Goal: Information Seeking & Learning: Check status

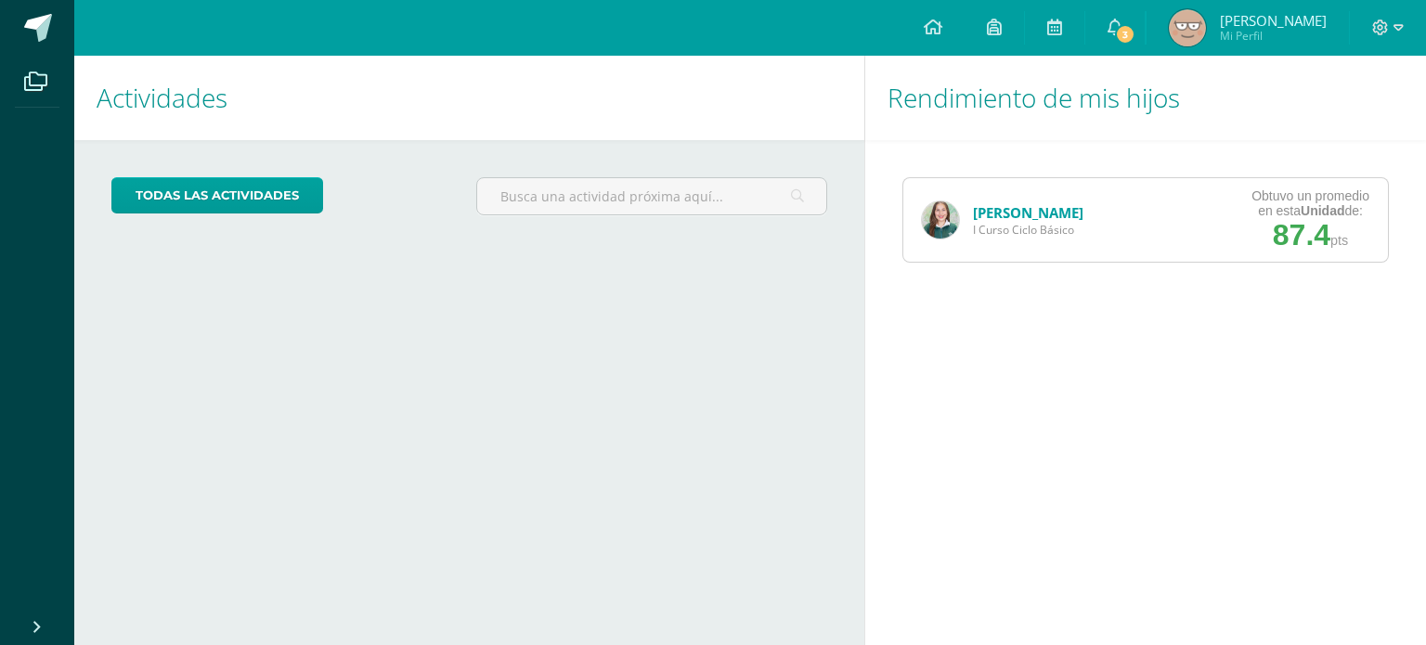
click at [925, 211] on img at bounding box center [940, 219] width 37 height 37
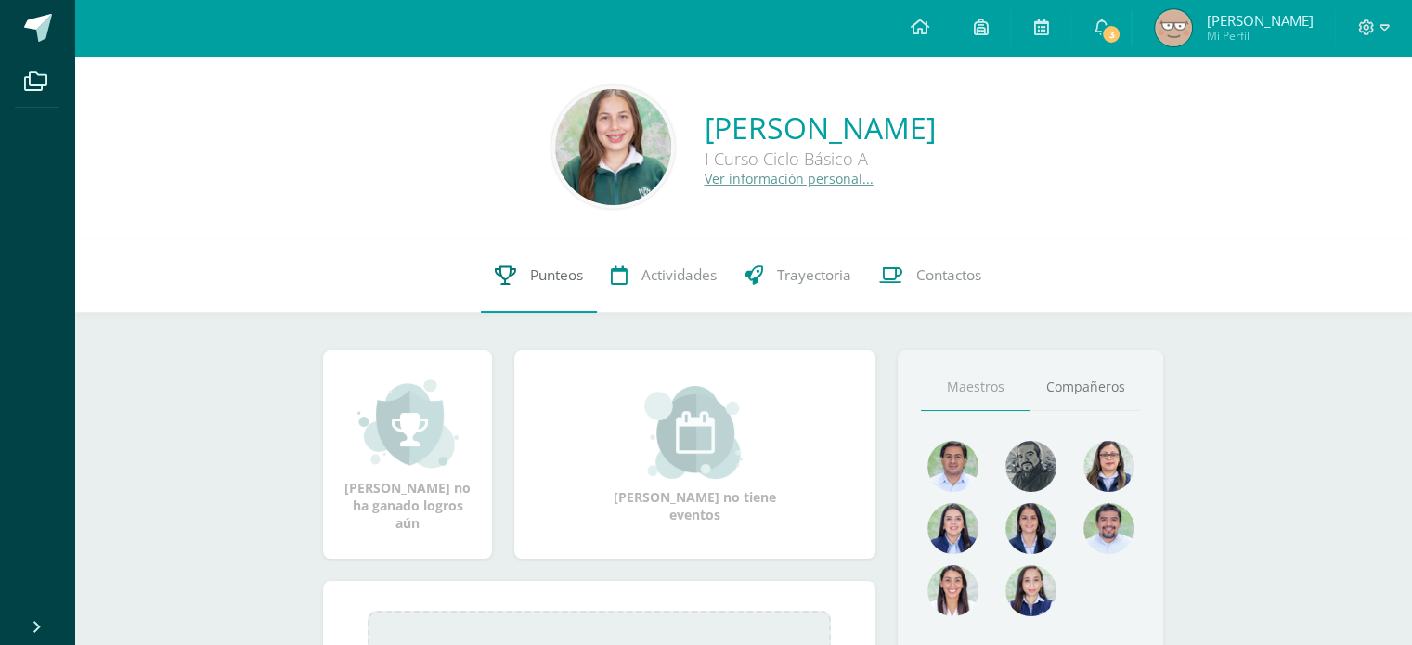
click at [523, 285] on link "Punteos" at bounding box center [539, 276] width 116 height 74
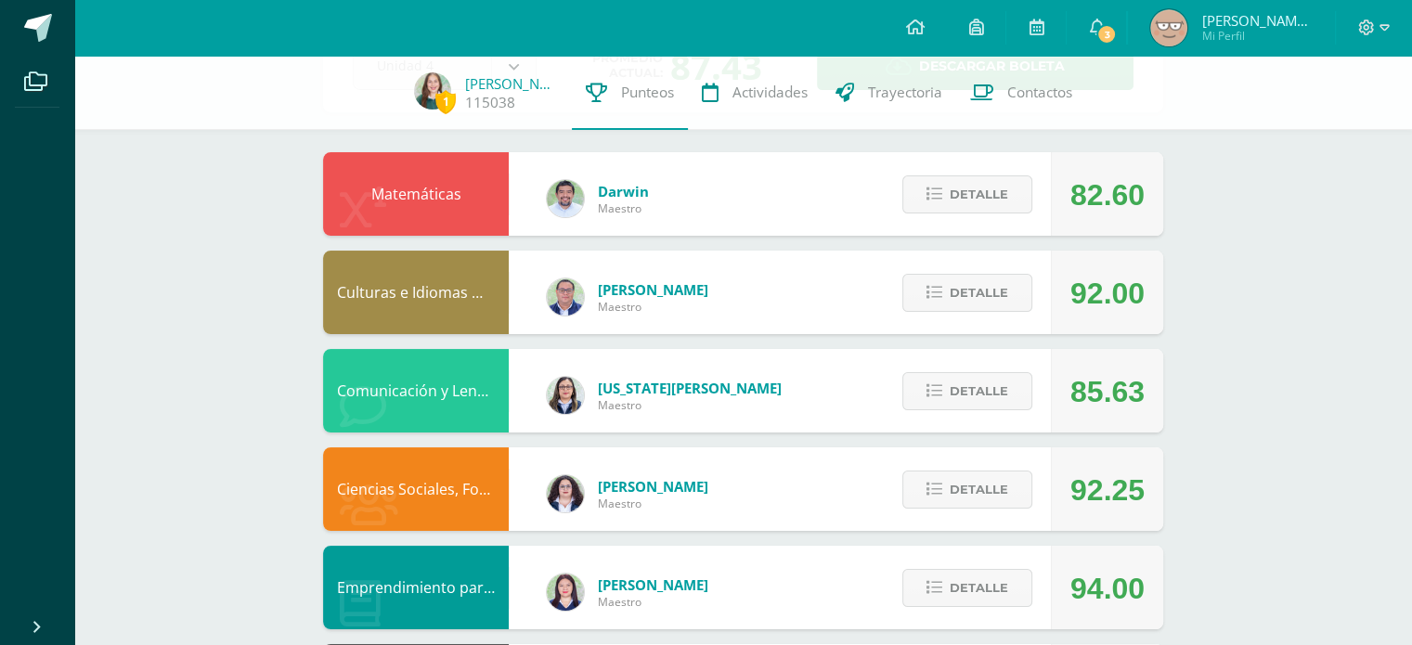
scroll to position [142, 0]
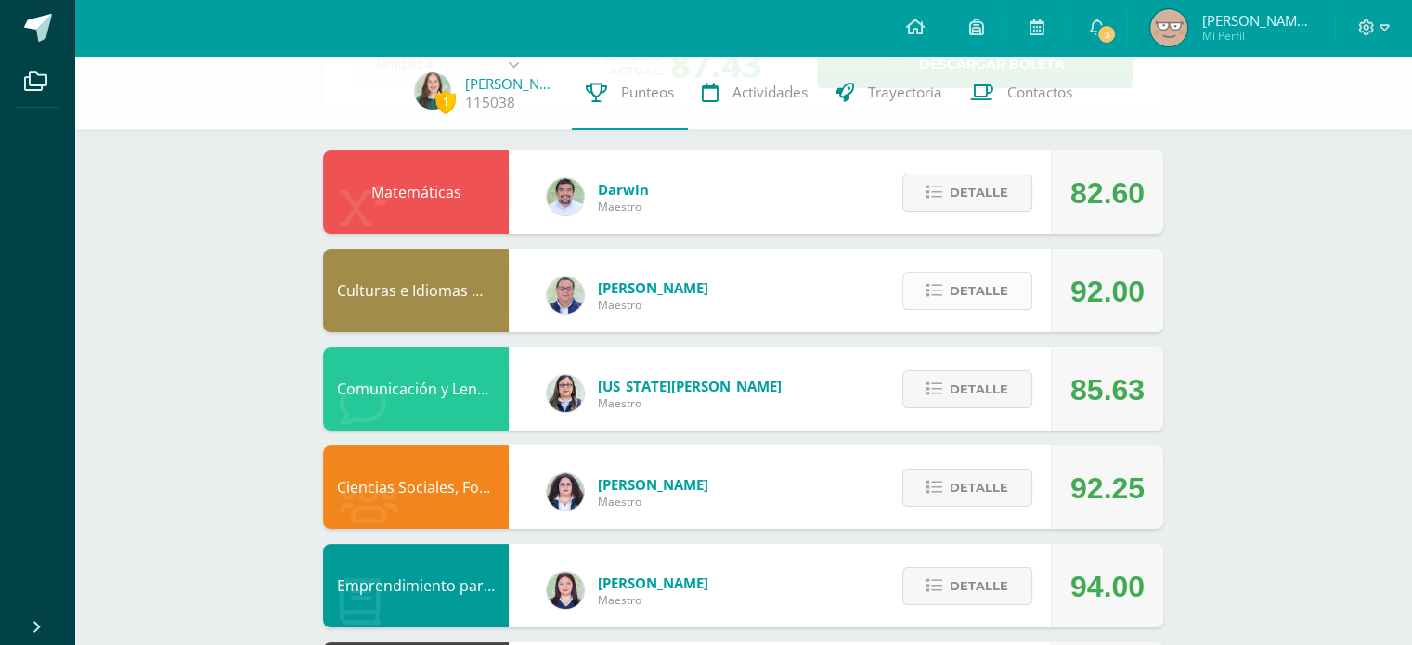
click at [950, 286] on button "Detalle" at bounding box center [967, 291] width 130 height 38
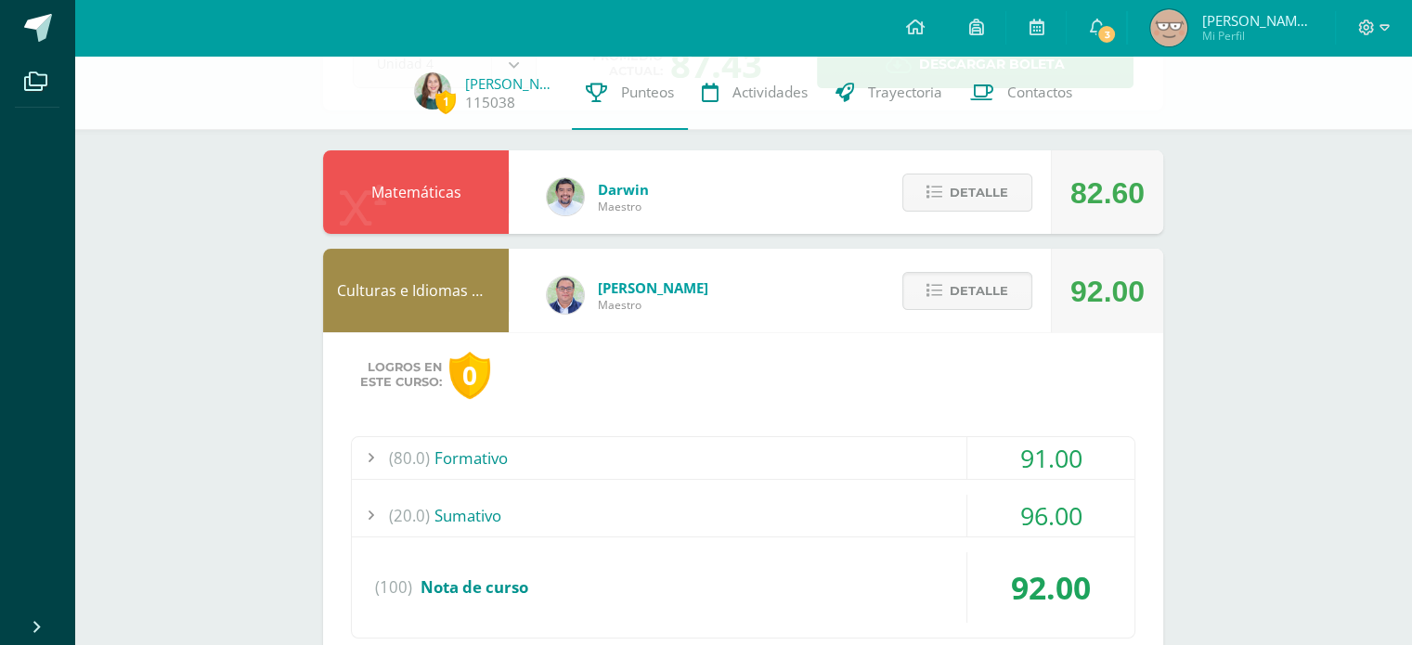
click at [865, 447] on div "(80.0) Formativo" at bounding box center [743, 458] width 782 height 42
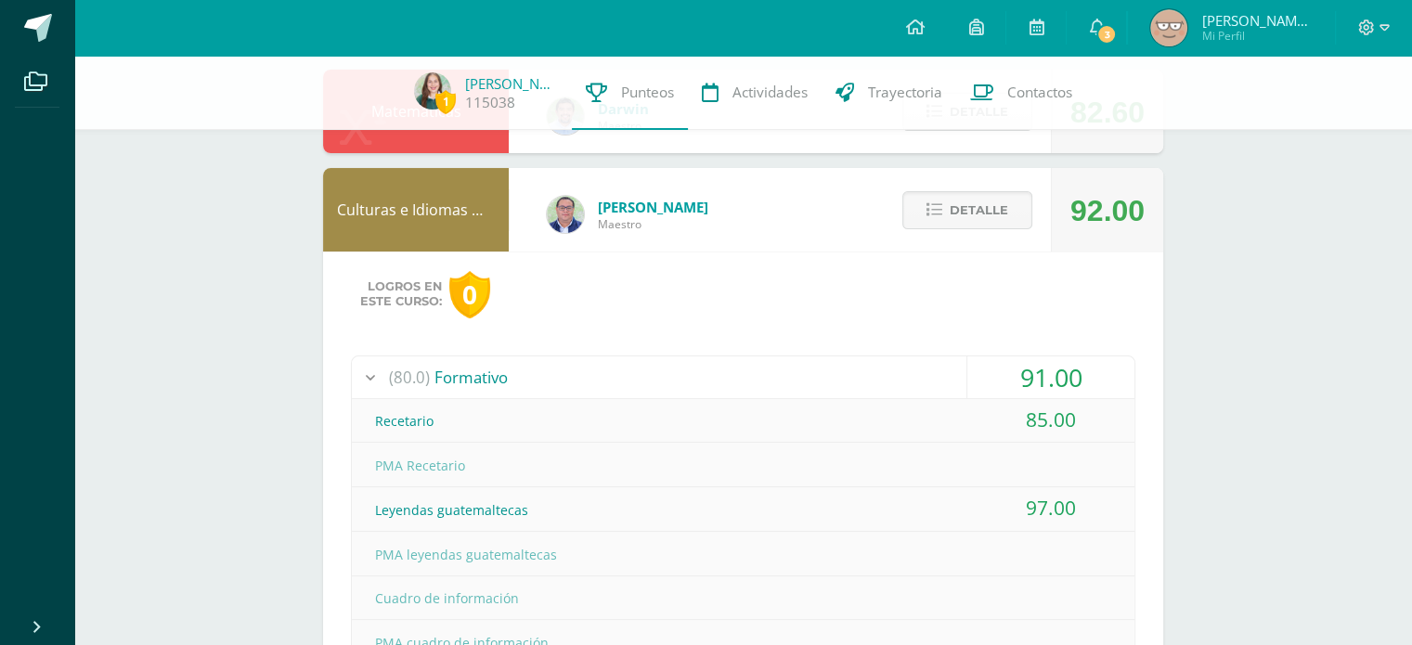
scroll to position [219, 0]
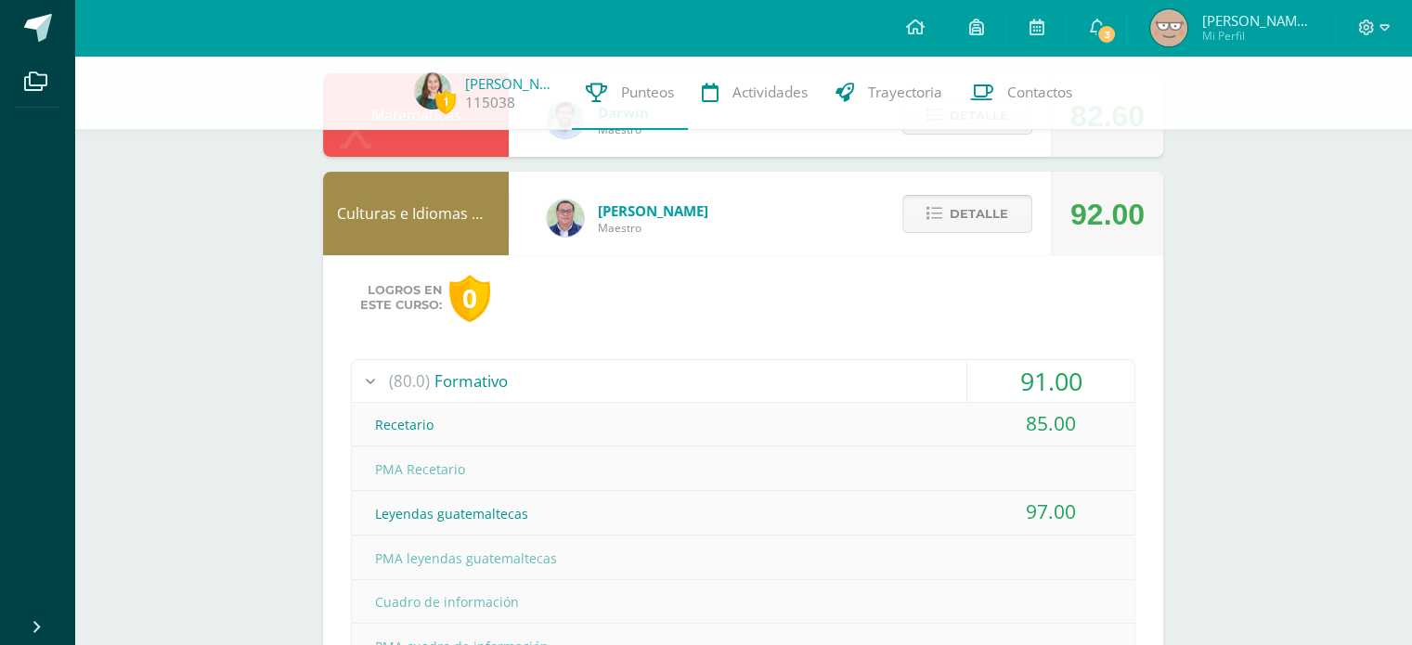
click at [932, 211] on icon at bounding box center [934, 214] width 16 height 16
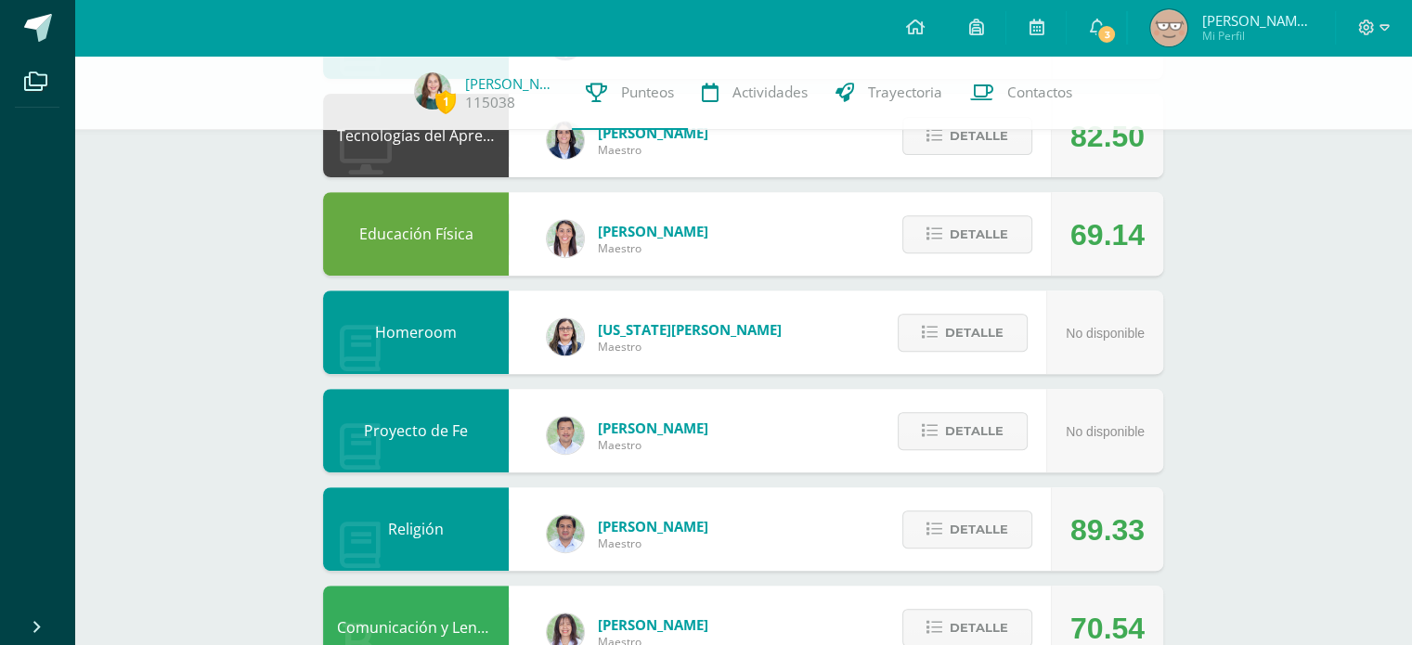
scroll to position [668, 0]
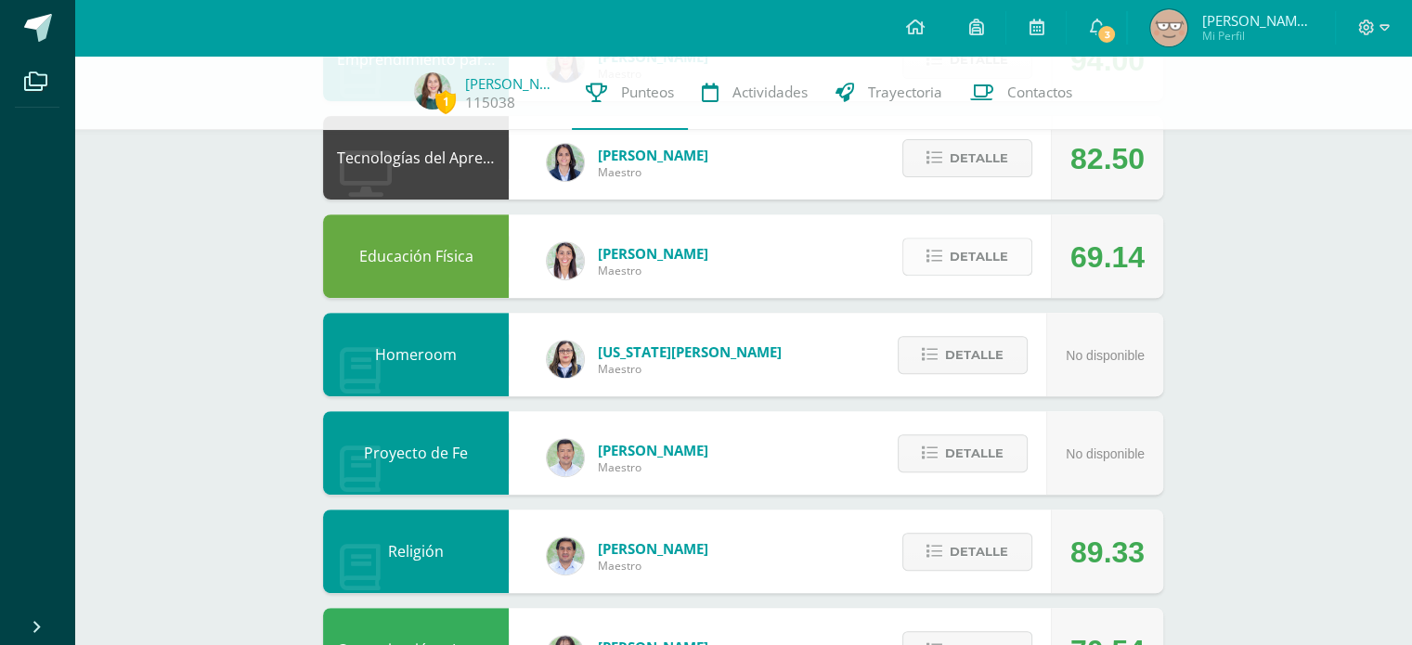
click at [976, 267] on span "Detalle" at bounding box center [979, 256] width 58 height 34
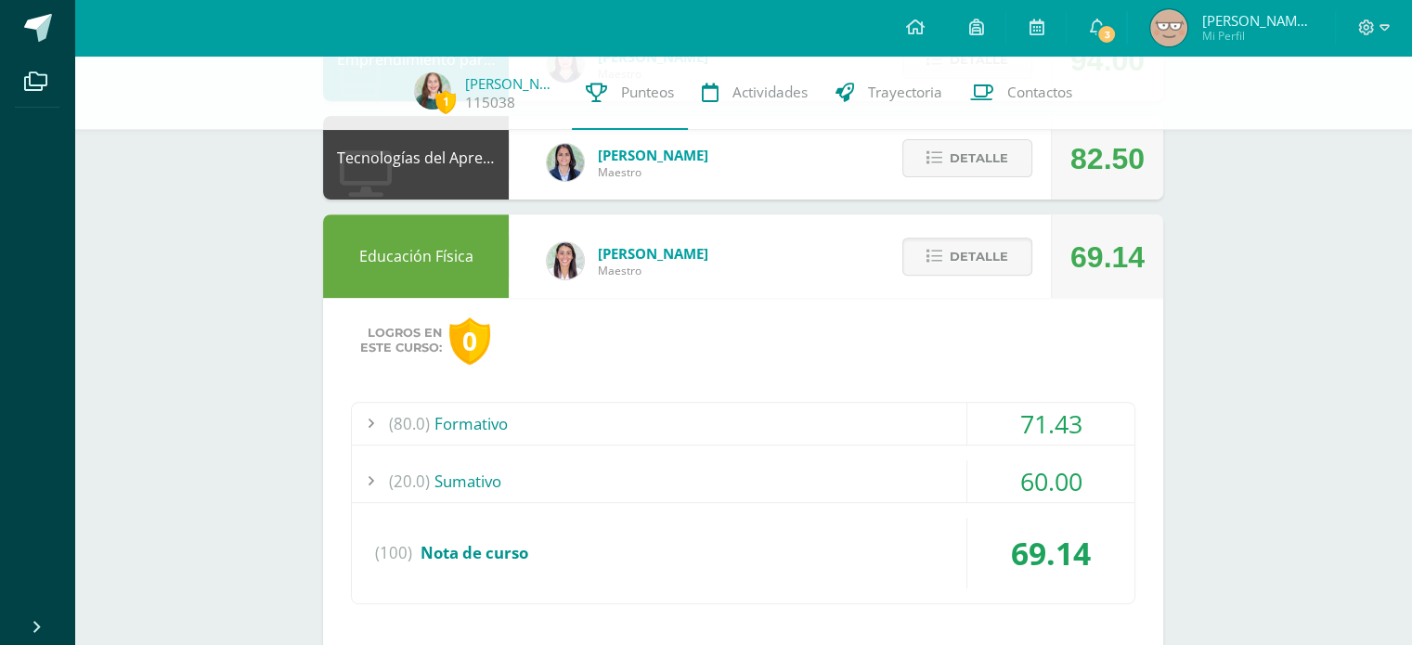
click at [873, 485] on div "(20.0) [GEOGRAPHIC_DATA]" at bounding box center [743, 481] width 782 height 42
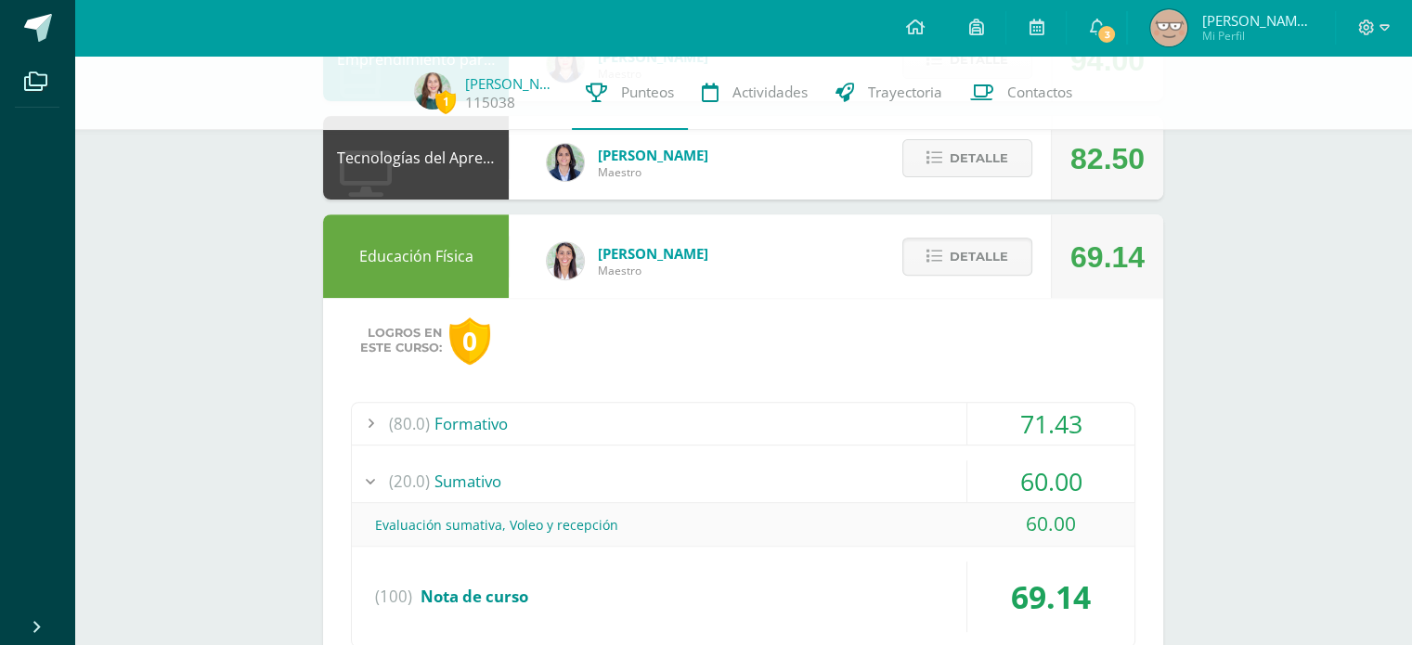
drag, startPoint x: 872, startPoint y: 485, endPoint x: 904, endPoint y: 409, distance: 82.8
click at [904, 409] on div "(80.0) Formativo 71.43 Nota formativa 1, Ejecución de ejercicios para la prácti…" at bounding box center [743, 525] width 784 height 247
click at [904, 409] on div "(80.0) Formativo" at bounding box center [743, 424] width 782 height 42
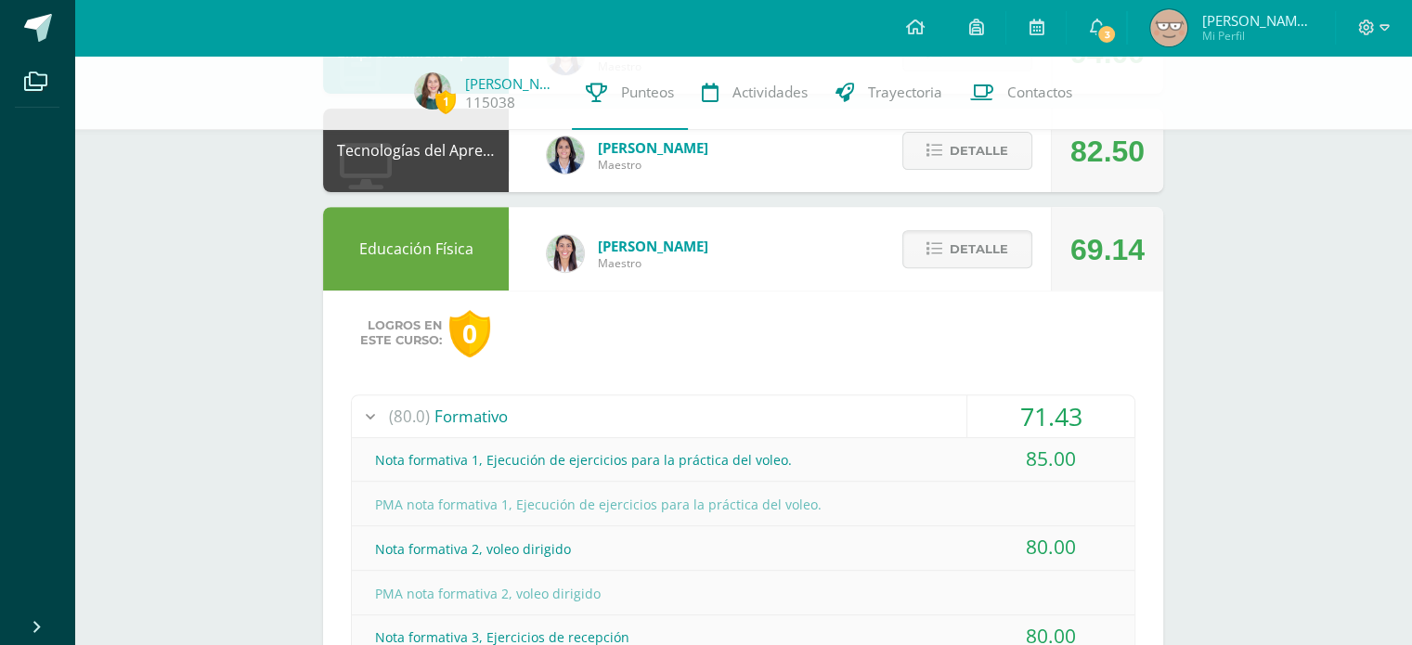
scroll to position [669, 0]
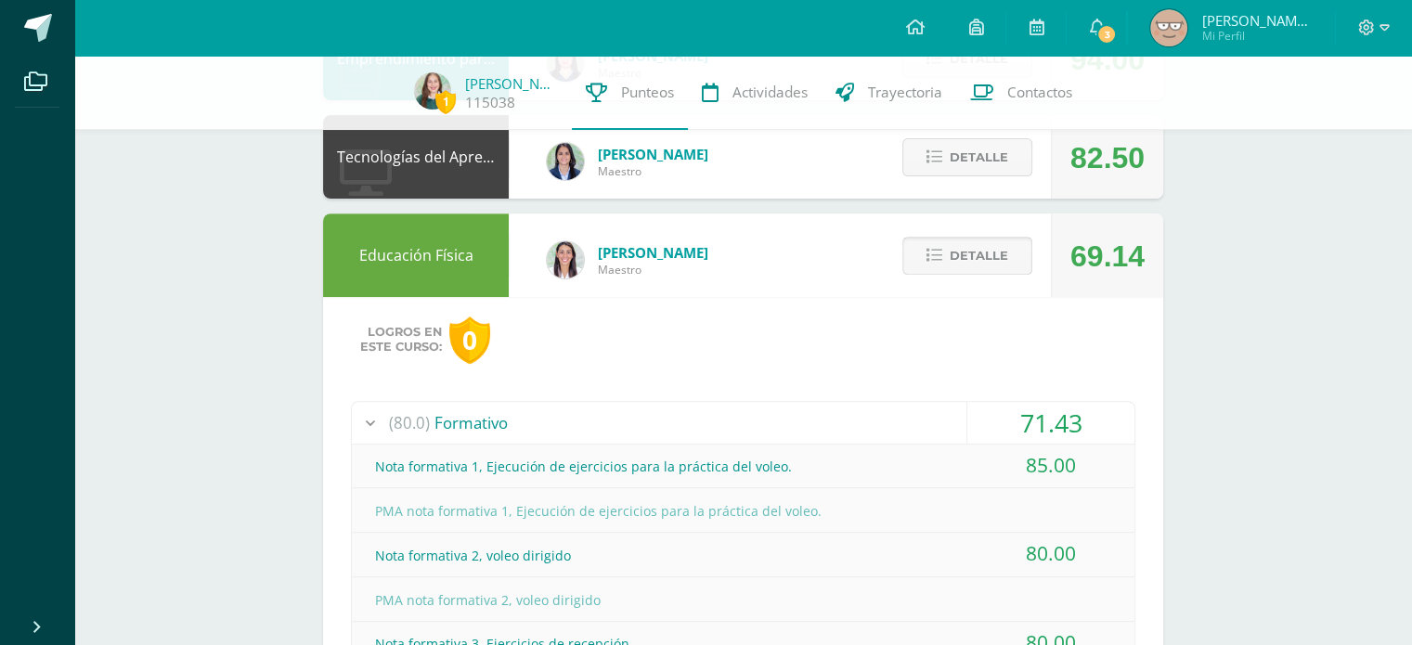
click at [951, 243] on span "Detalle" at bounding box center [979, 256] width 58 height 34
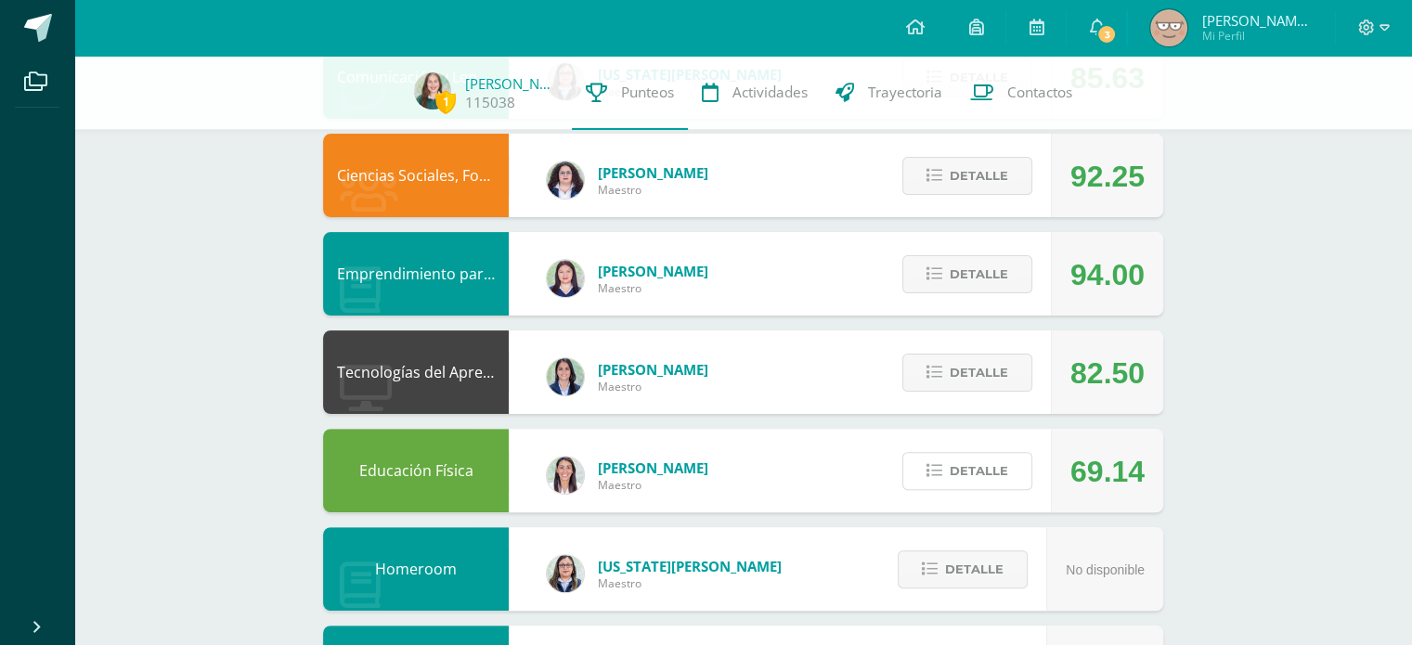
scroll to position [0, 0]
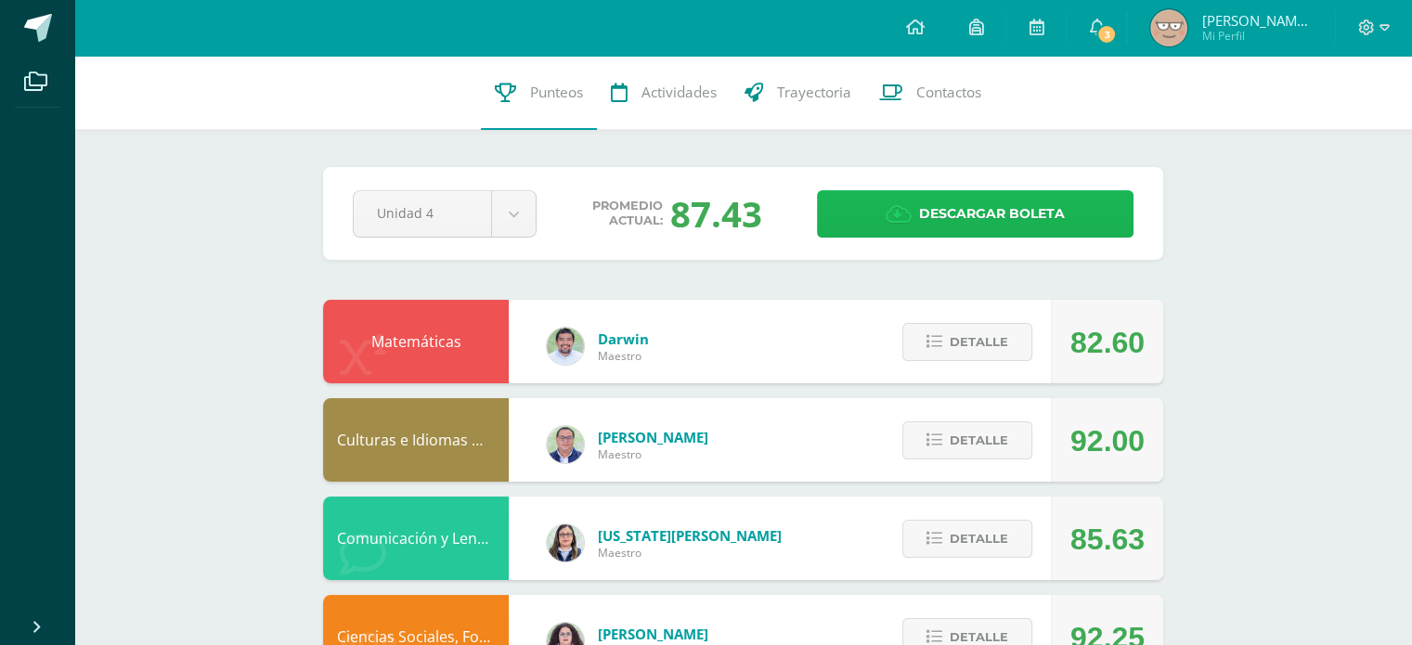
click at [900, 218] on icon at bounding box center [899, 214] width 26 height 20
